Goal: Task Accomplishment & Management: Use online tool/utility

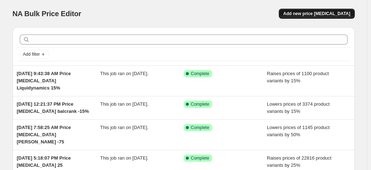
click at [329, 15] on span "Add new price [MEDICAL_DATA]" at bounding box center [316, 14] width 67 height 6
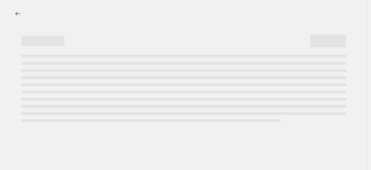
select select "percentage"
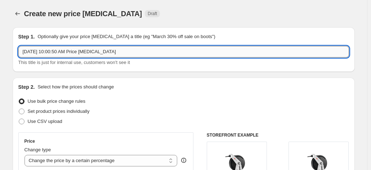
click at [154, 51] on input "[DATE] 10:00:50 AM Price [MEDICAL_DATA]" at bounding box center [183, 52] width 331 height 12
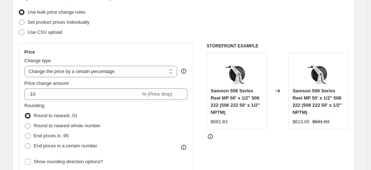
scroll to position [108, 0]
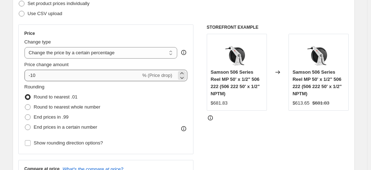
type input "[DATE] 10:00:50 AM Price [MEDICAL_DATA] balcrank +15"
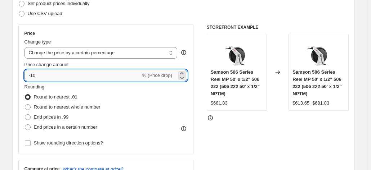
drag, startPoint x: 45, startPoint y: 77, endPoint x: 29, endPoint y: 77, distance: 16.2
click at [29, 77] on input "-10" at bounding box center [83, 76] width 116 height 12
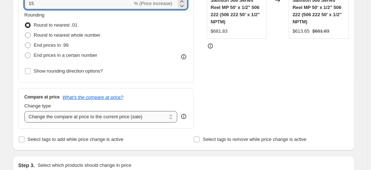
type input "15"
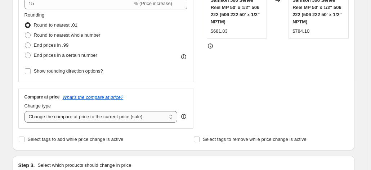
click at [34, 117] on select "Change the compare at price to the current price (sale) Change the compare at p…" at bounding box center [101, 117] width 153 height 12
select select "remove"
click at [26, 111] on select "Change the compare at price to the current price (sale) Change the compare at p…" at bounding box center [101, 117] width 153 height 12
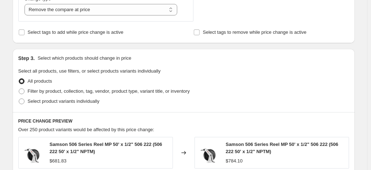
scroll to position [288, 0]
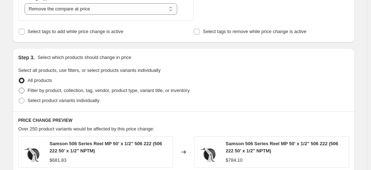
click at [24, 93] on span at bounding box center [22, 91] width 6 height 6
click at [19, 88] on input "Filter by product, collection, tag, vendor, product type, variant title, or inv…" at bounding box center [19, 88] width 0 height 0
radio input "true"
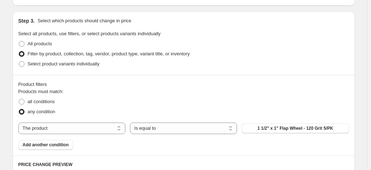
scroll to position [396, 0]
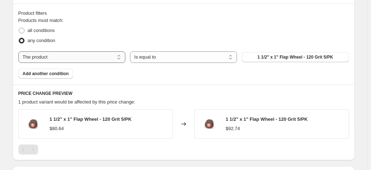
click at [100, 54] on select "The product The product's collection The product's tag The product's vendor The…" at bounding box center [71, 58] width 107 height 12
select select "vendor"
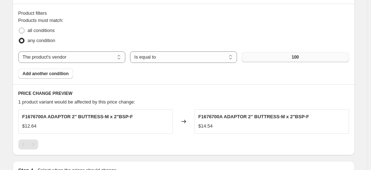
click at [268, 55] on button "100" at bounding box center [295, 57] width 107 height 10
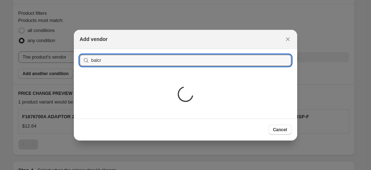
type input "balcrank"
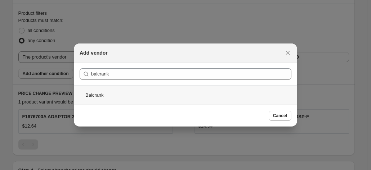
click at [92, 98] on div "Balcrank" at bounding box center [185, 95] width 223 height 19
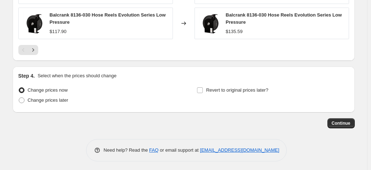
scroll to position [641, 0]
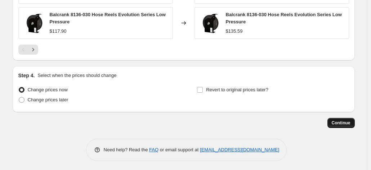
click at [344, 121] on span "Continue" at bounding box center [341, 123] width 19 height 6
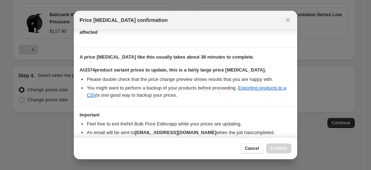
scroll to position [127, 0]
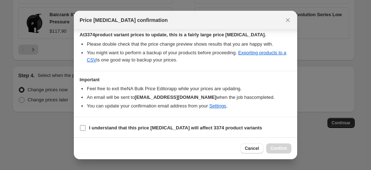
click at [83, 125] on input "I understand that this price [MEDICAL_DATA] will affect 3374 product variants" at bounding box center [83, 128] width 6 height 6
checkbox input "true"
click at [274, 149] on span "Confirm" at bounding box center [279, 149] width 17 height 6
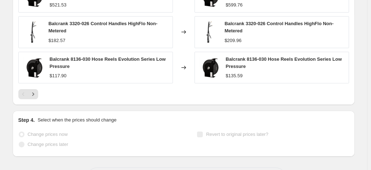
scroll to position [677, 0]
